Goal: Transaction & Acquisition: Purchase product/service

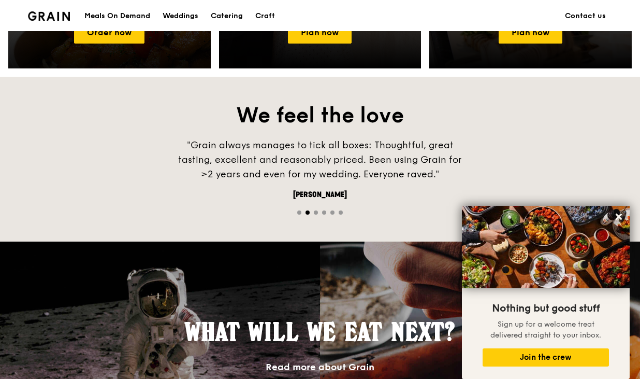
scroll to position [662, 0]
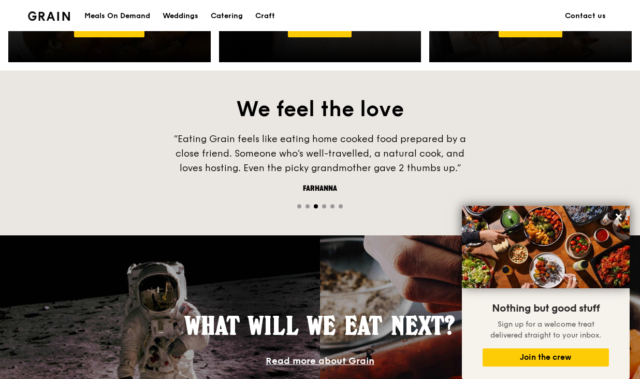
click at [128, 16] on div "Meals On Demand" at bounding box center [117, 16] width 66 height 31
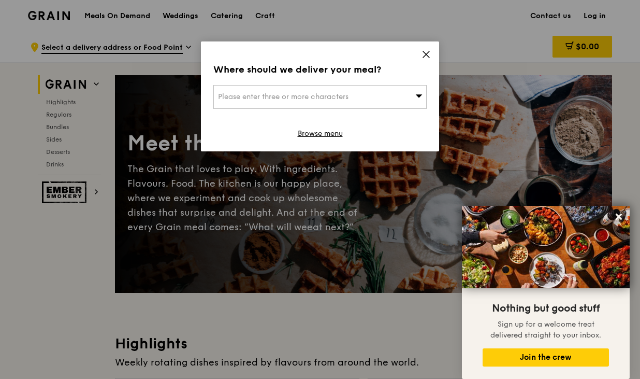
click at [384, 100] on div "Please enter three or more characters" at bounding box center [319, 97] width 213 height 24
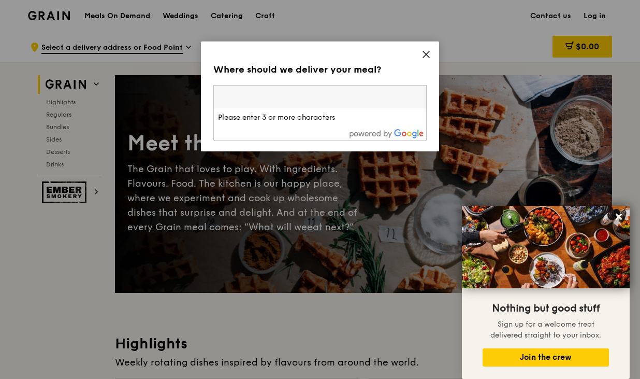
paste input "098407"
type input "098407"
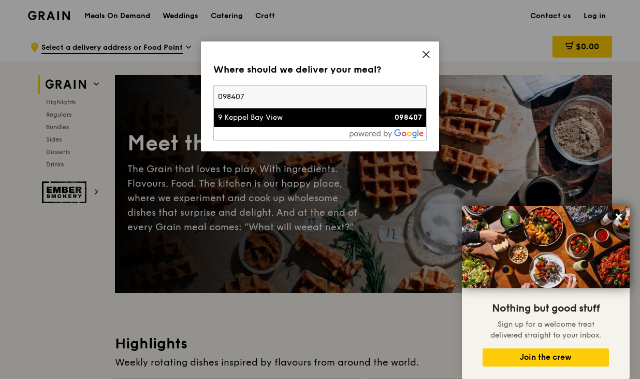
click at [365, 121] on div "9 Keppel Bay View" at bounding box center [294, 117] width 153 height 10
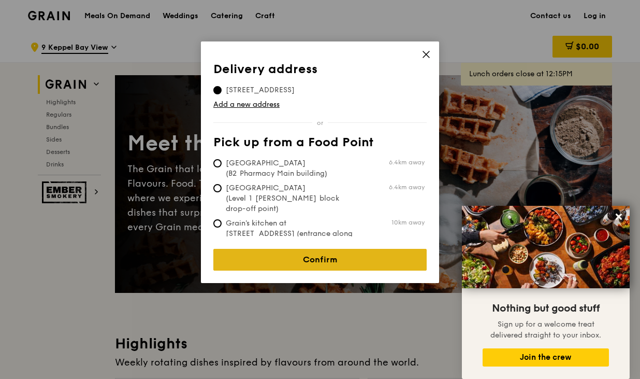
click at [249, 259] on link "Confirm" at bounding box center [319, 260] width 213 height 22
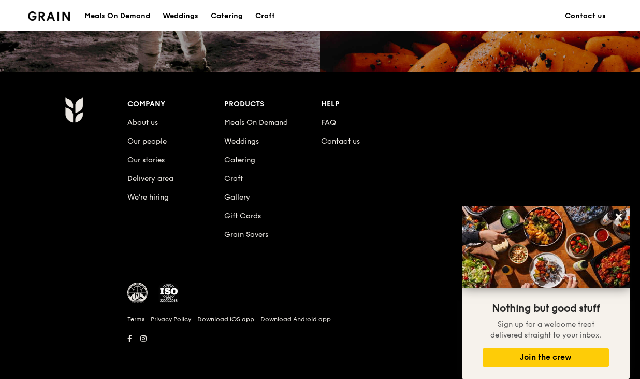
scroll to position [662, 0]
